Goal: Navigation & Orientation: Find specific page/section

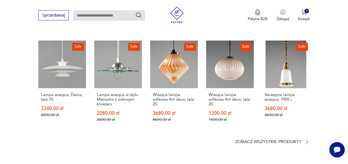
scroll to position [702, 0]
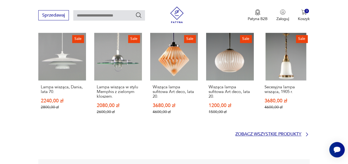
click at [308, 132] on icon at bounding box center [308, 135] width 6 height 6
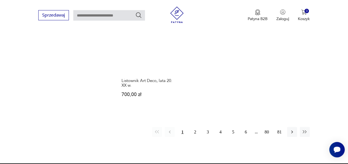
scroll to position [746, 0]
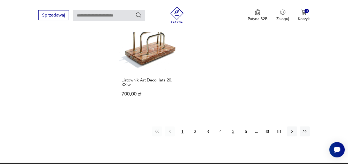
click at [234, 127] on button "5" at bounding box center [233, 132] width 10 height 10
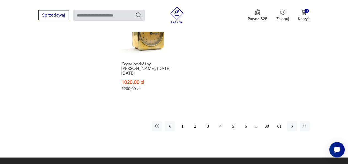
scroll to position [775, 0]
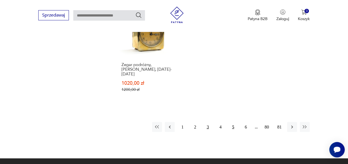
click at [207, 122] on button "3" at bounding box center [208, 127] width 10 height 10
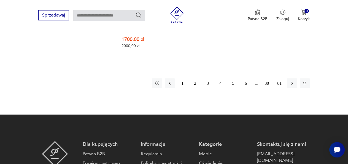
scroll to position [802, 0]
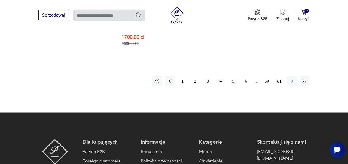
click at [247, 76] on button "6" at bounding box center [246, 81] width 10 height 10
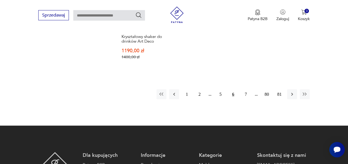
scroll to position [823, 0]
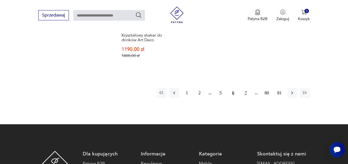
click at [248, 88] on button "7" at bounding box center [246, 93] width 10 height 10
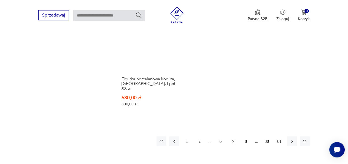
scroll to position [776, 0]
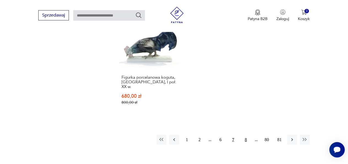
click at [246, 135] on button "8" at bounding box center [246, 140] width 10 height 10
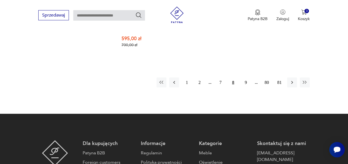
scroll to position [819, 0]
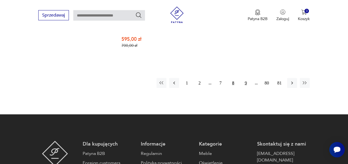
click at [246, 78] on button "9" at bounding box center [246, 83] width 10 height 10
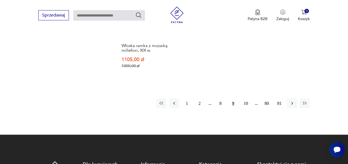
scroll to position [794, 0]
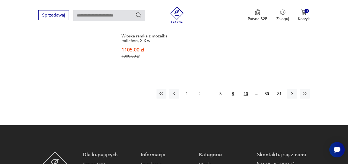
click at [247, 98] on button "10" at bounding box center [246, 94] width 10 height 10
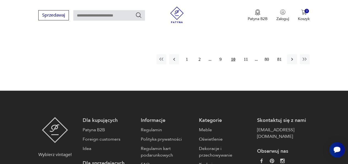
scroll to position [859, 0]
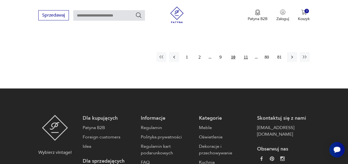
click at [247, 52] on button "11" at bounding box center [246, 57] width 10 height 10
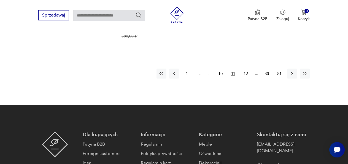
scroll to position [838, 0]
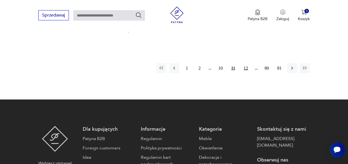
click at [247, 63] on button "12" at bounding box center [246, 68] width 10 height 10
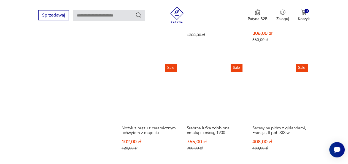
scroll to position [601, 0]
